Goal: Obtain resource: Obtain resource

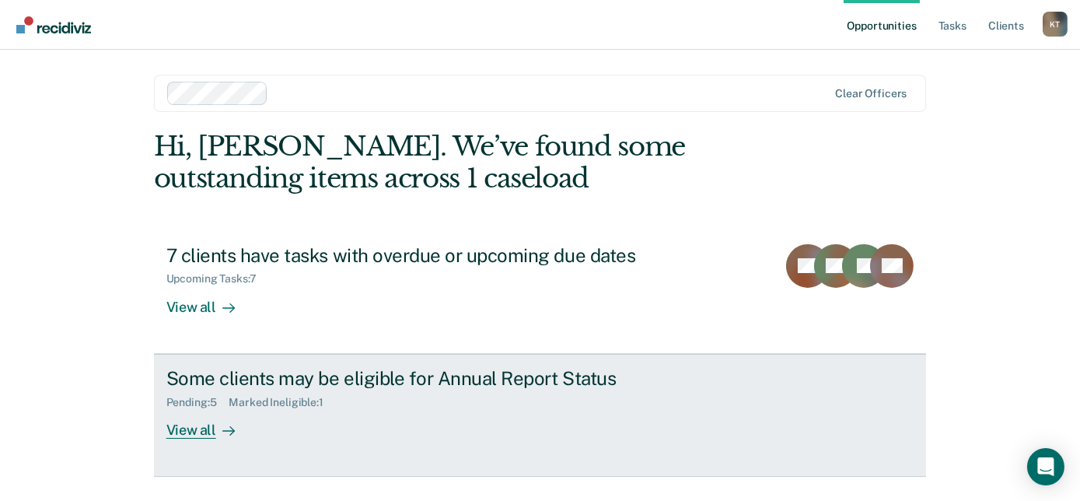
click at [340, 400] on div "Pending : 5 Marked Ineligible : 1" at bounding box center [439, 398] width 546 height 19
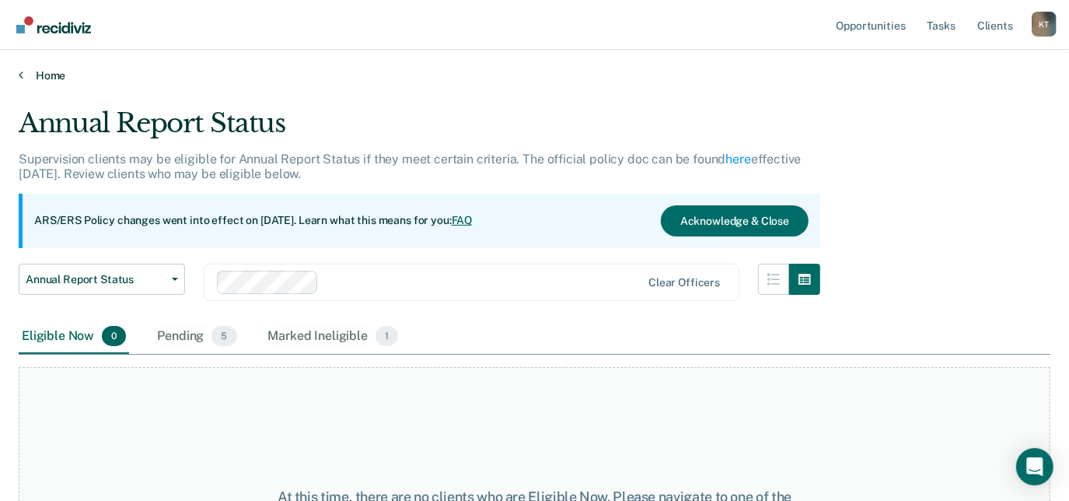
click at [45, 74] on link "Home" at bounding box center [535, 75] width 1032 height 14
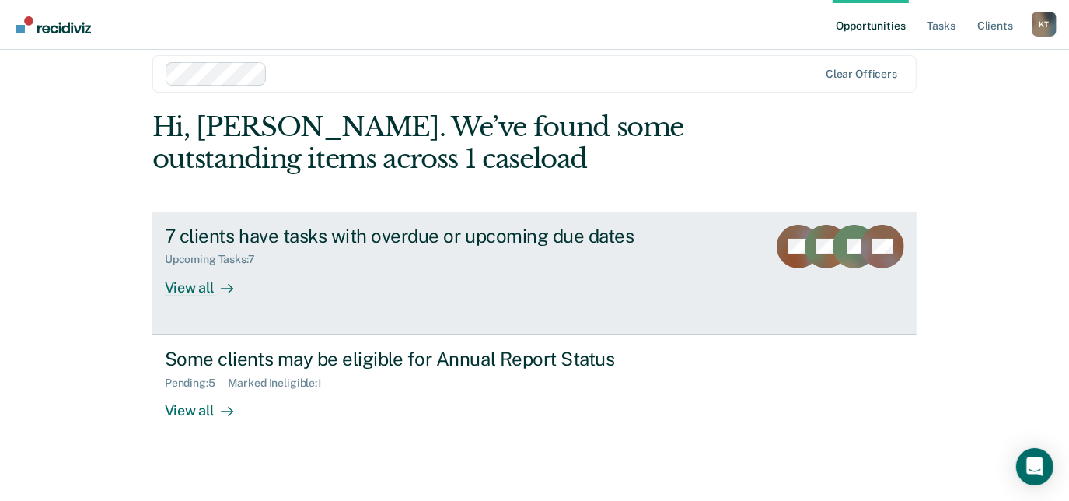
scroll to position [37, 0]
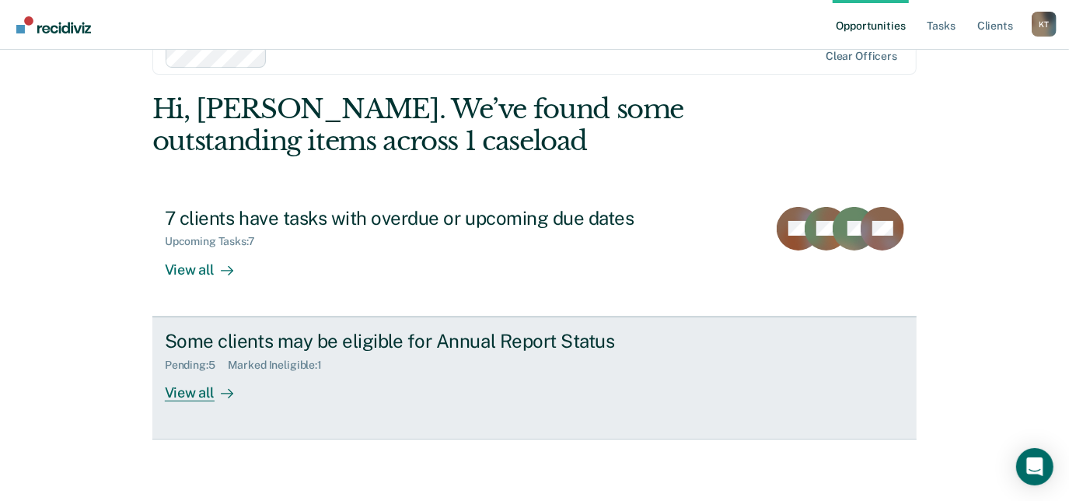
click at [243, 368] on div "Marked Ineligible : 1" at bounding box center [281, 364] width 106 height 13
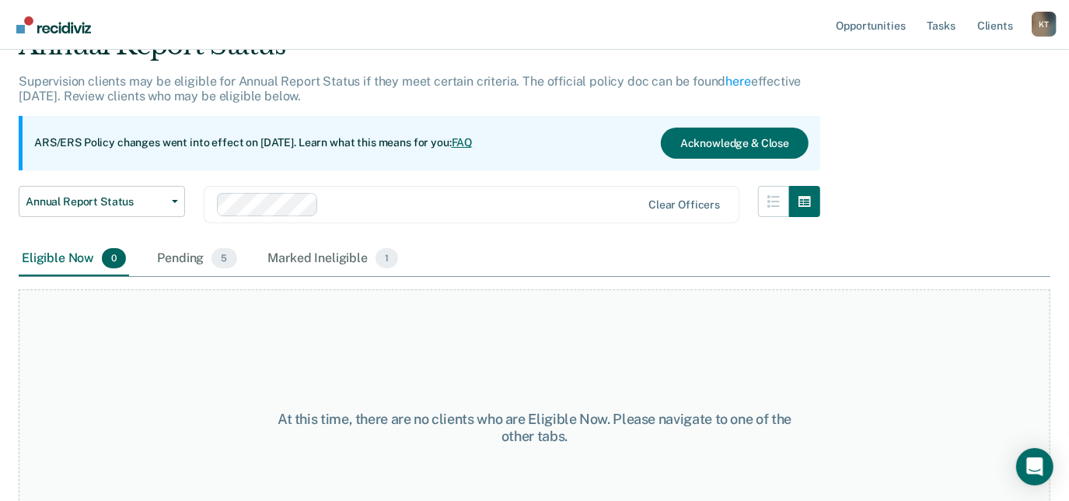
scroll to position [141, 0]
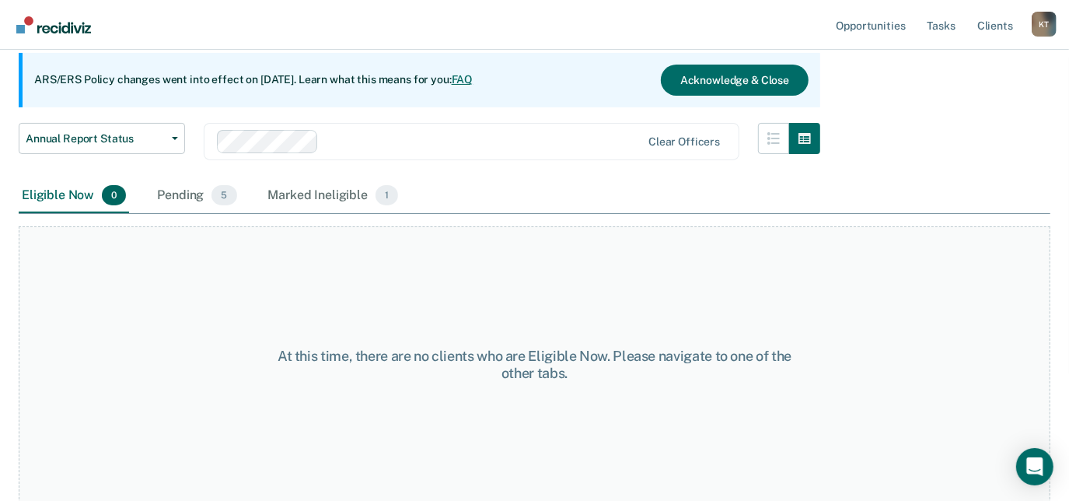
click at [85, 196] on div "Eligible Now 0" at bounding box center [74, 196] width 110 height 34
click at [176, 197] on div "Pending 5" at bounding box center [197, 196] width 86 height 34
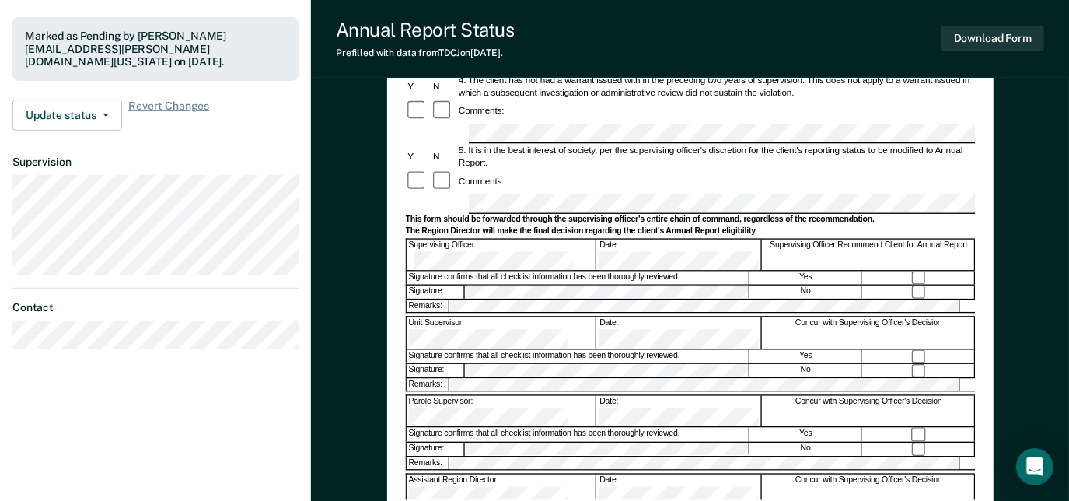
scroll to position [424, 0]
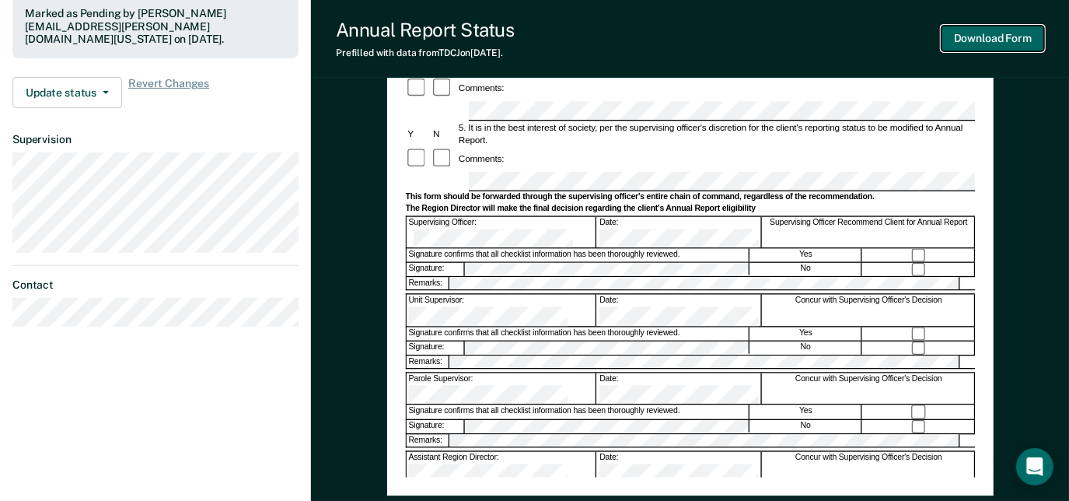
click at [972, 48] on button "Download Form" at bounding box center [992, 39] width 103 height 26
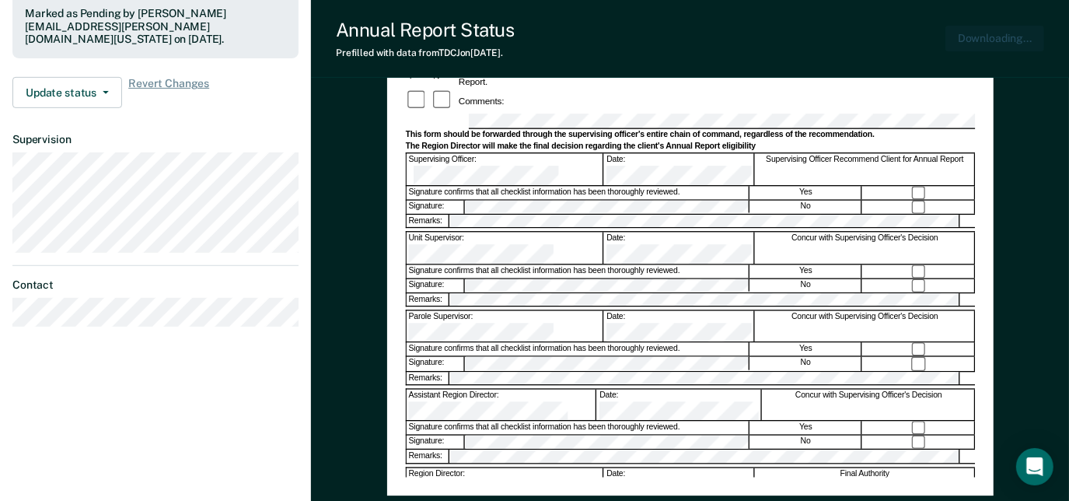
scroll to position [0, 0]
